Goal: Entertainment & Leisure: Consume media (video, audio)

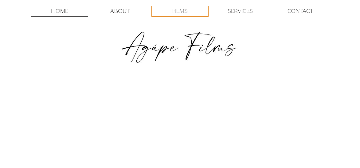
click at [186, 12] on p "FILMS" at bounding box center [179, 11] width 15 height 10
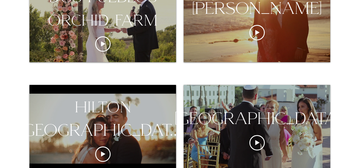
scroll to position [371, 0]
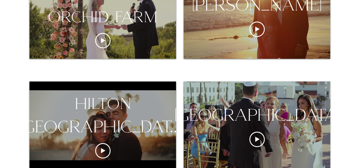
click at [136, 124] on div "hilton [GEOGRAPHIC_DATA][PERSON_NAME]" at bounding box center [102, 115] width 195 height 46
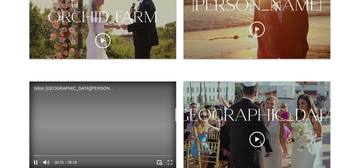
click at [140, 161] on div "hilton santa barbara Video Player" at bounding box center [139, 162] width 73 height 13
click at [60, 88] on div "hilton [GEOGRAPHIC_DATA][PERSON_NAME]" at bounding box center [74, 88] width 80 height 5
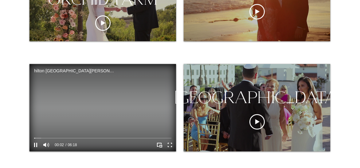
scroll to position [404, 0]
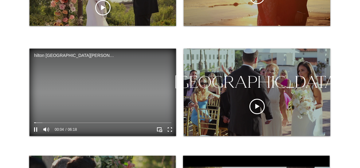
click at [98, 132] on div "00:04 06:18" at bounding box center [65, 129] width 73 height 13
click at [170, 130] on icon "Enter full screen" at bounding box center [170, 130] width 10 height 10
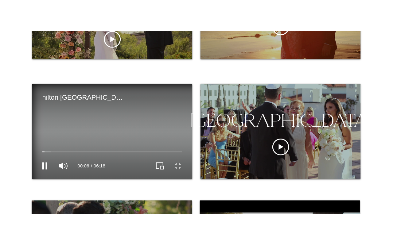
scroll to position [0, 0]
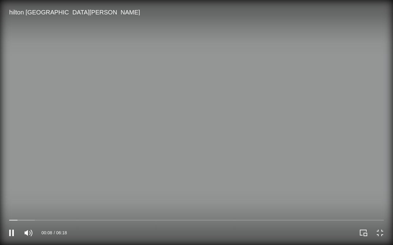
click at [359, 167] on div "hilton santa barbara Video Player" at bounding box center [294, 233] width 196 height 25
click at [359, 167] on icon "Exit full screen" at bounding box center [380, 233] width 9 height 9
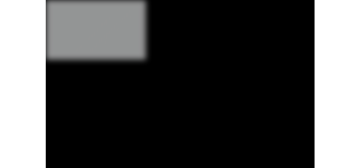
scroll to position [404, 0]
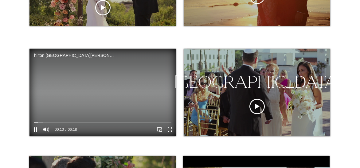
click at [116, 86] on video "hilton santa barbara Video Player" at bounding box center [102, 91] width 146 height 87
